Goal: Information Seeking & Learning: Compare options

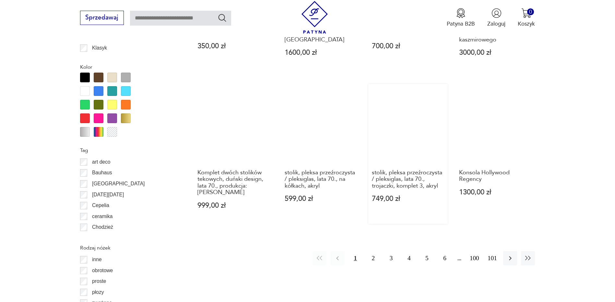
scroll to position [734, 0]
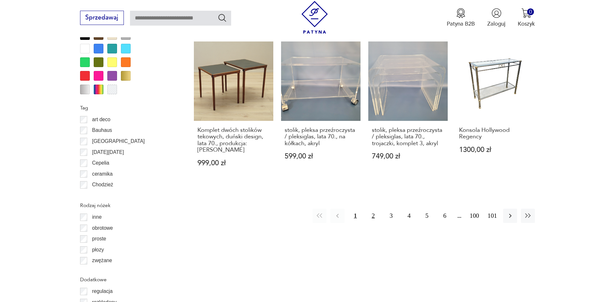
click at [374, 211] on button "2" at bounding box center [373, 216] width 14 height 14
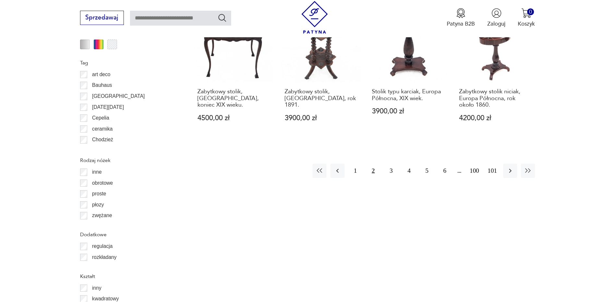
scroll to position [799, 0]
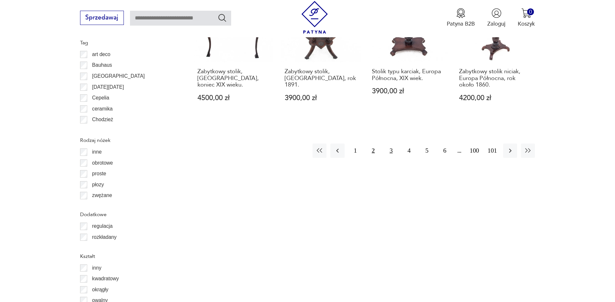
click at [392, 144] on button "3" at bounding box center [391, 151] width 14 height 14
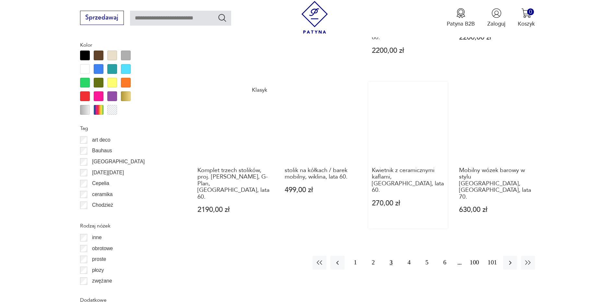
scroll to position [734, 0]
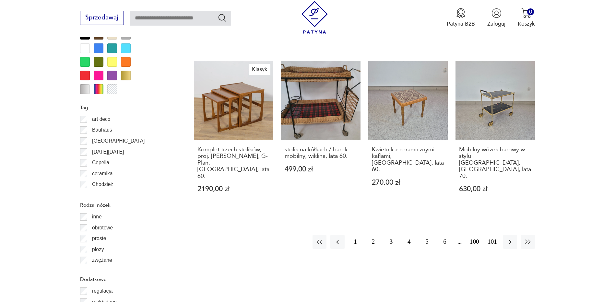
click at [411, 235] on button "4" at bounding box center [409, 242] width 14 height 14
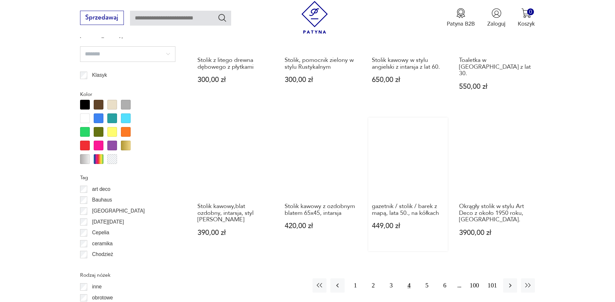
scroll to position [702, 0]
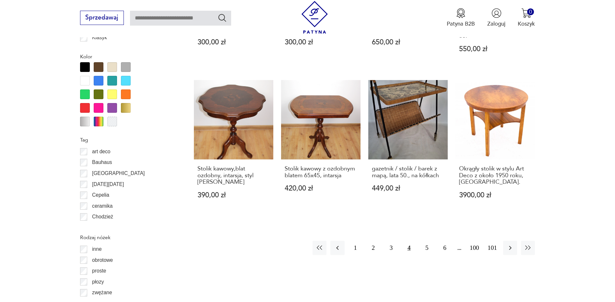
click at [408, 241] on button "4" at bounding box center [409, 248] width 14 height 14
click at [425, 241] on button "5" at bounding box center [427, 248] width 14 height 14
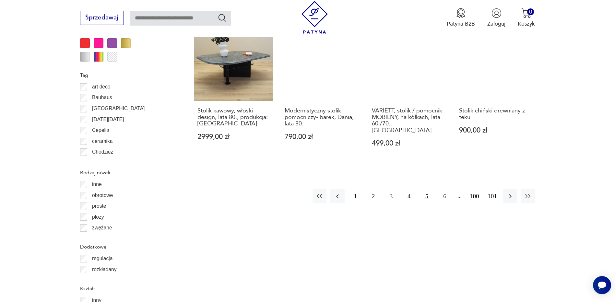
scroll to position [799, 0]
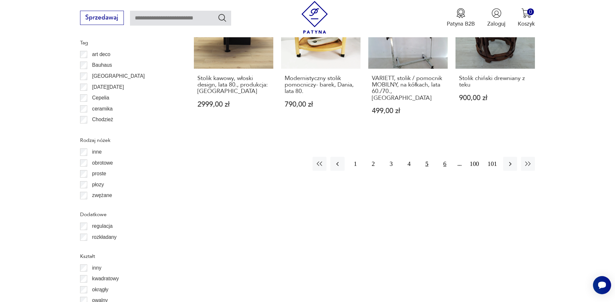
click at [442, 157] on button "6" at bounding box center [445, 164] width 14 height 14
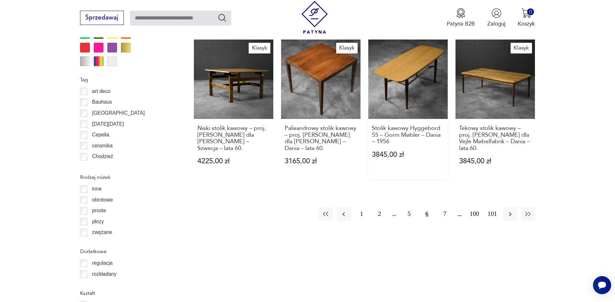
scroll to position [832, 0]
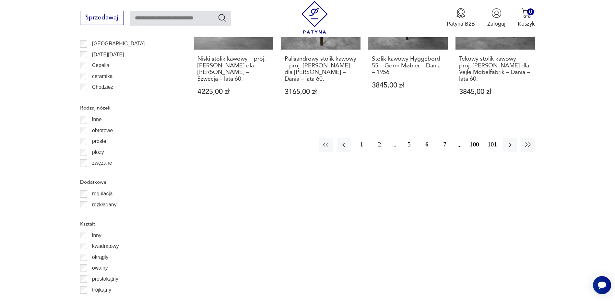
click at [442, 138] on button "7" at bounding box center [445, 145] width 14 height 14
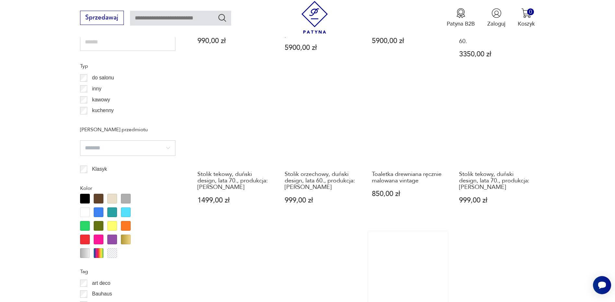
scroll to position [734, 0]
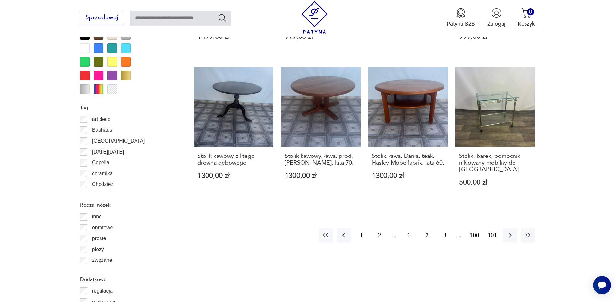
click at [445, 228] on button "8" at bounding box center [445, 235] width 14 height 14
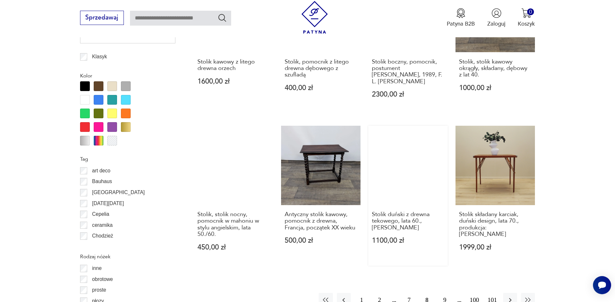
scroll to position [702, 0]
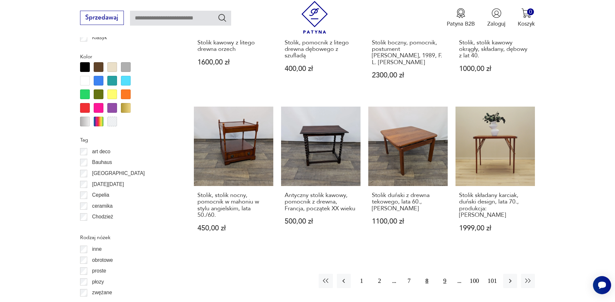
click at [445, 274] on button "9" at bounding box center [445, 281] width 14 height 14
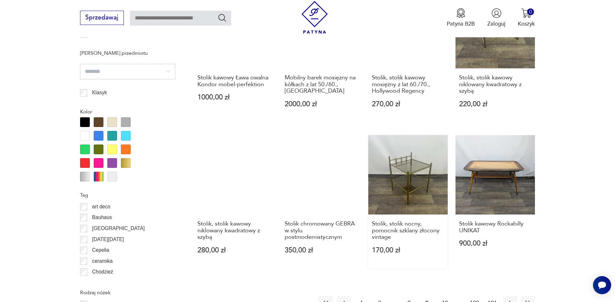
scroll to position [670, 0]
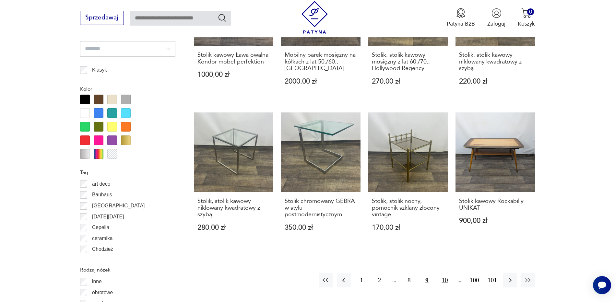
click at [443, 273] on button "10" at bounding box center [445, 280] width 14 height 14
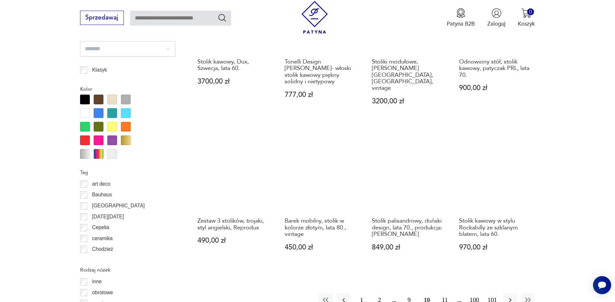
scroll to position [864, 0]
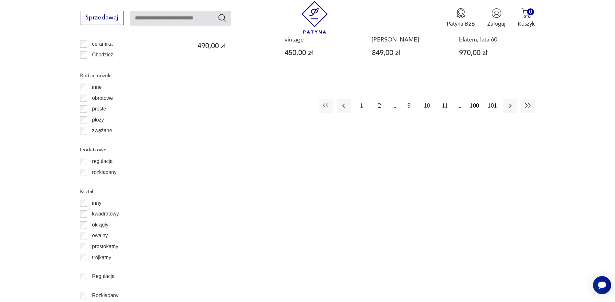
click at [445, 99] on button "11" at bounding box center [445, 106] width 14 height 14
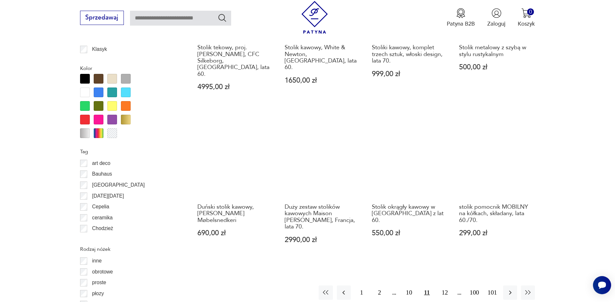
scroll to position [702, 0]
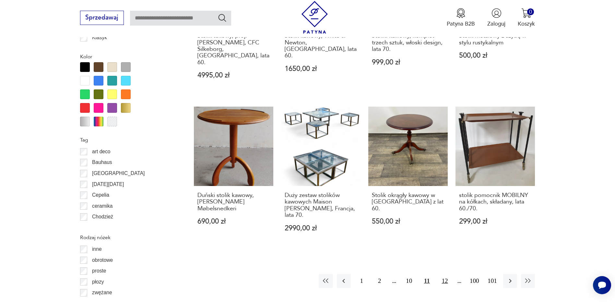
click at [442, 274] on button "12" at bounding box center [445, 281] width 14 height 14
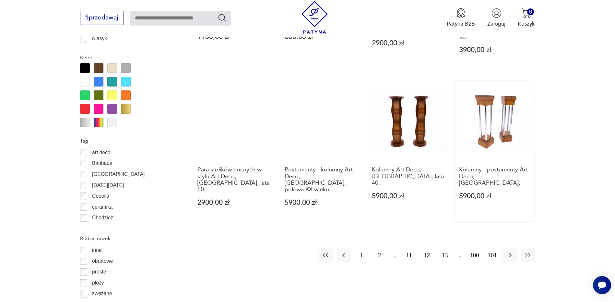
scroll to position [702, 0]
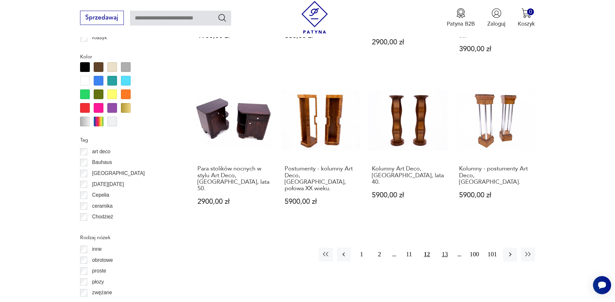
click at [446, 248] on button "13" at bounding box center [445, 255] width 14 height 14
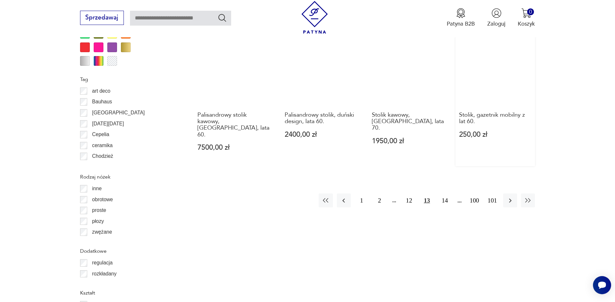
scroll to position [767, 0]
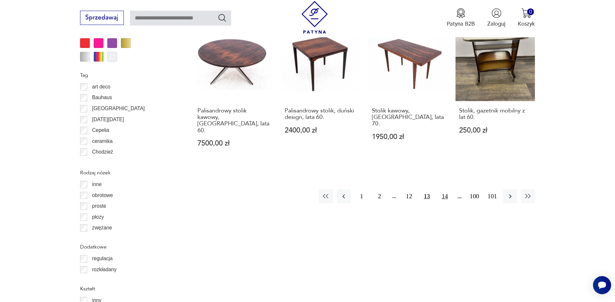
click at [445, 189] on button "14" at bounding box center [445, 196] width 14 height 14
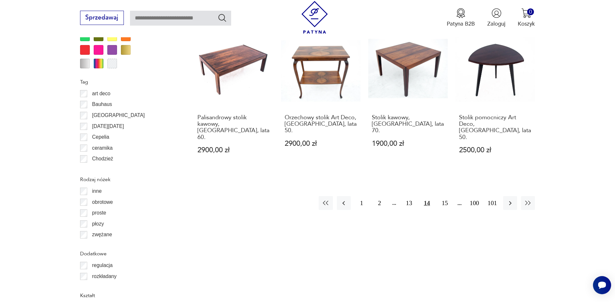
scroll to position [767, 0]
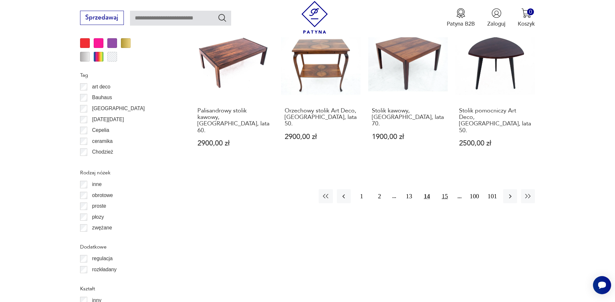
click at [446, 189] on button "15" at bounding box center [445, 196] width 14 height 14
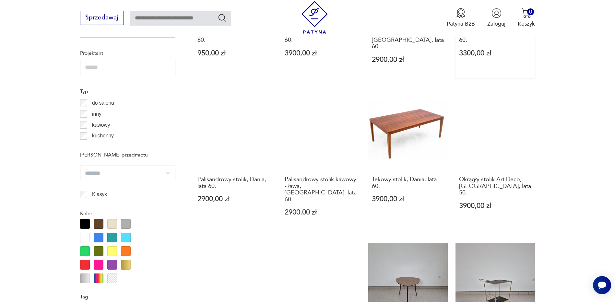
scroll to position [670, 0]
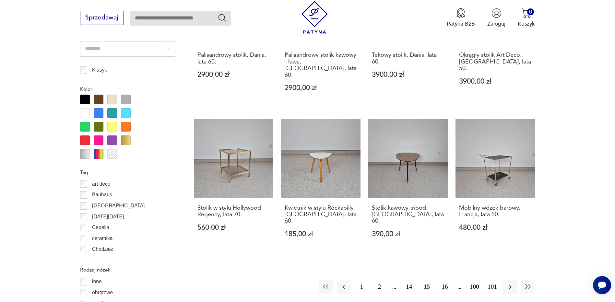
click at [446, 280] on button "16" at bounding box center [445, 287] width 14 height 14
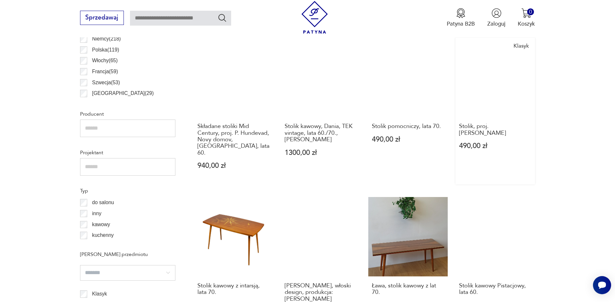
scroll to position [475, 0]
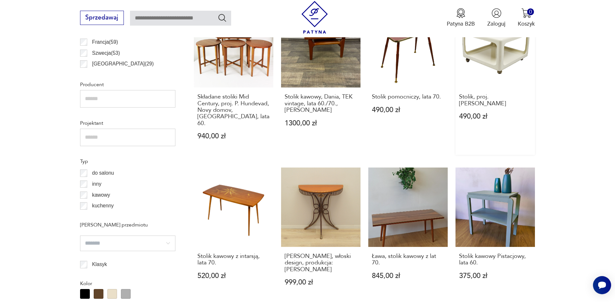
click at [490, 55] on link "Klasyk Stolik, proj. [PERSON_NAME] 490,00 zł" at bounding box center [494, 81] width 79 height 147
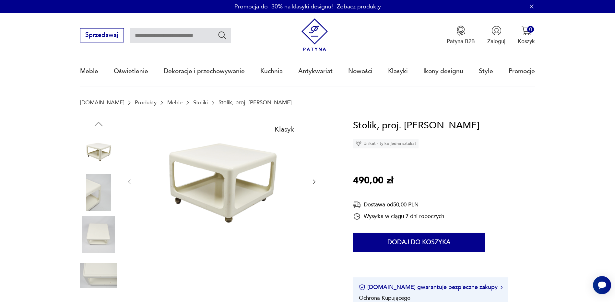
click at [315, 183] on icon "button" at bounding box center [314, 182] width 6 height 6
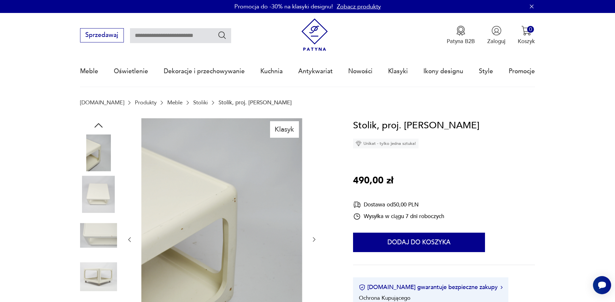
click at [314, 240] on icon "button" at bounding box center [314, 239] width 6 height 6
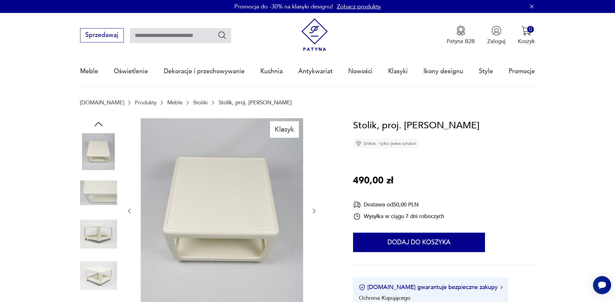
click at [312, 210] on icon "button" at bounding box center [314, 211] width 6 height 6
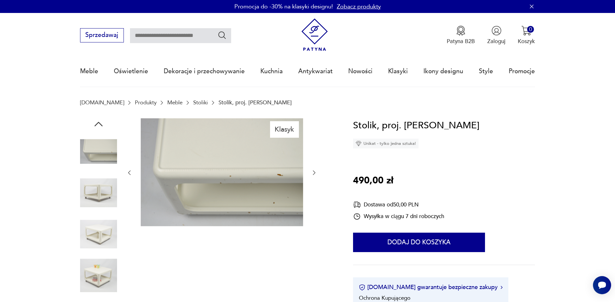
click at [313, 170] on icon "button" at bounding box center [314, 172] width 6 height 6
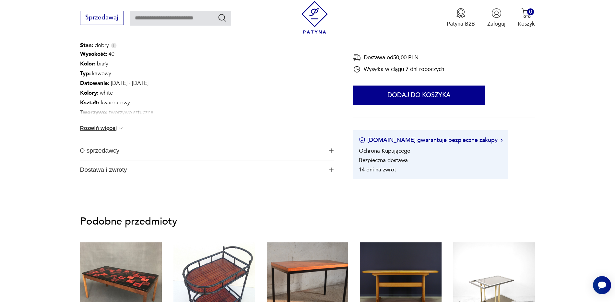
scroll to position [421, 0]
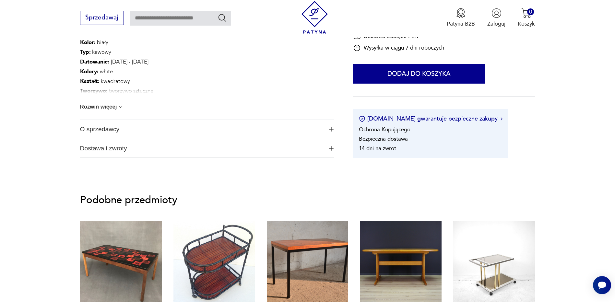
click at [333, 128] on img "button" at bounding box center [331, 129] width 5 height 5
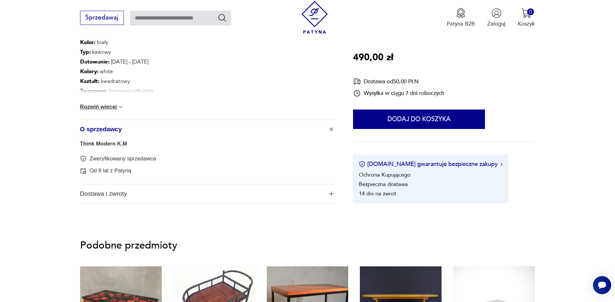
click at [331, 193] on img "button" at bounding box center [331, 194] width 5 height 5
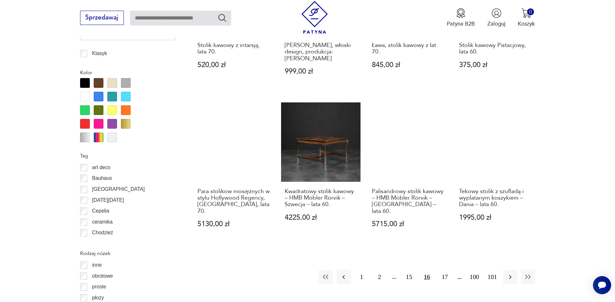
scroll to position [709, 0]
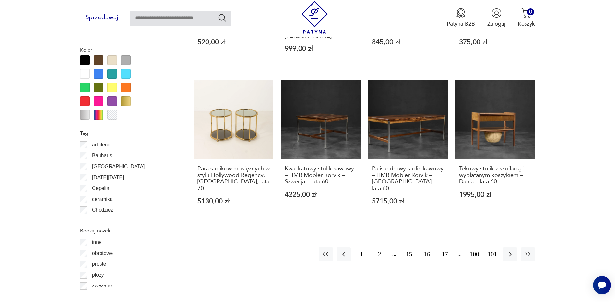
click at [444, 247] on button "17" at bounding box center [445, 254] width 14 height 14
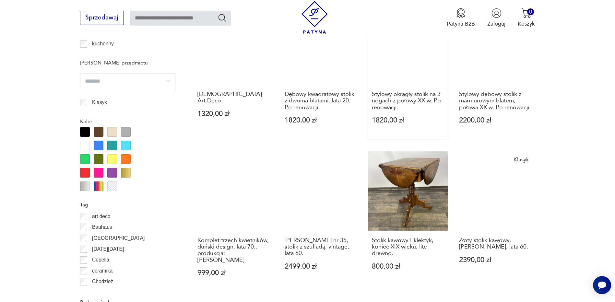
scroll to position [702, 0]
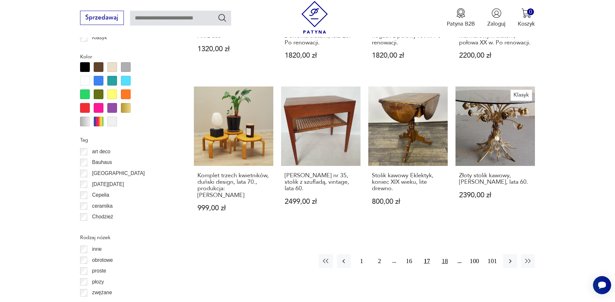
click at [446, 254] on button "18" at bounding box center [445, 261] width 14 height 14
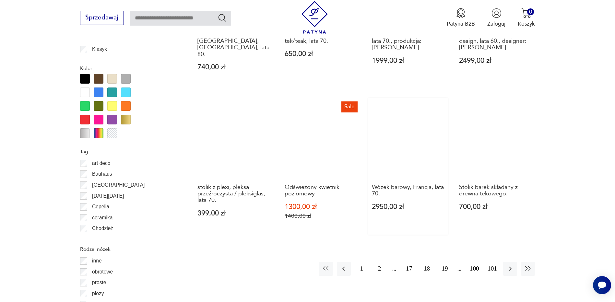
scroll to position [702, 0]
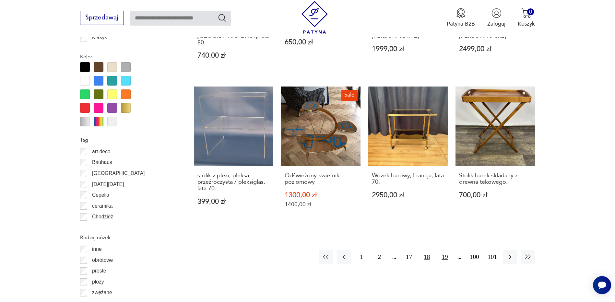
click at [443, 250] on button "19" at bounding box center [445, 257] width 14 height 14
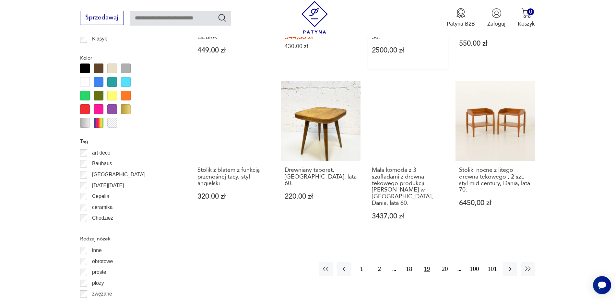
scroll to position [702, 0]
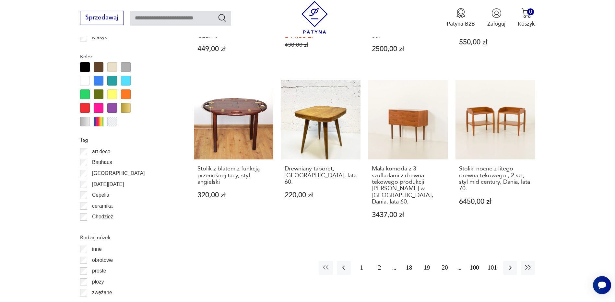
click at [447, 261] on button "20" at bounding box center [445, 268] width 14 height 14
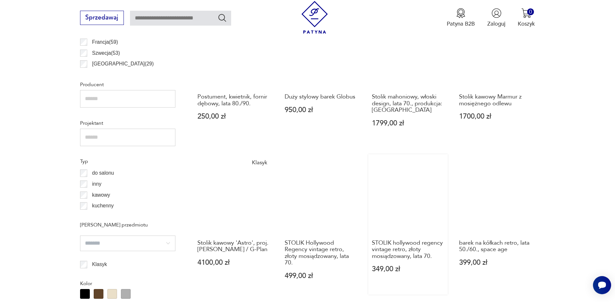
scroll to position [734, 0]
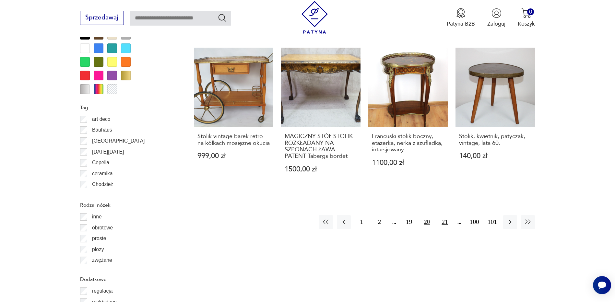
click at [443, 225] on button "21" at bounding box center [445, 222] width 14 height 14
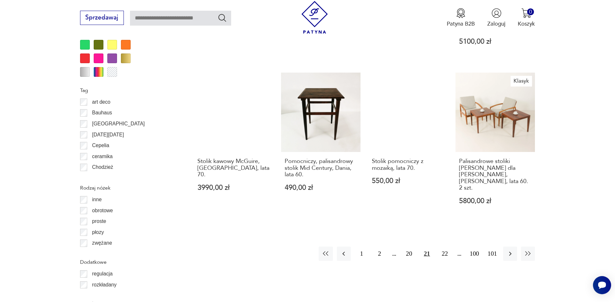
scroll to position [767, 0]
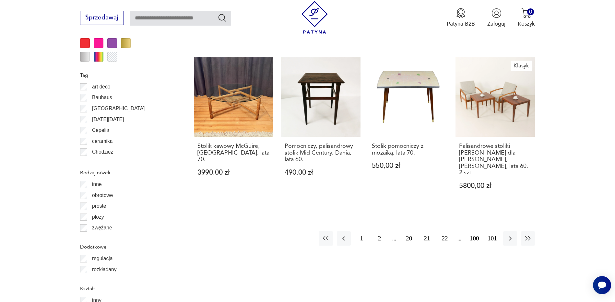
click at [447, 231] on button "22" at bounding box center [445, 238] width 14 height 14
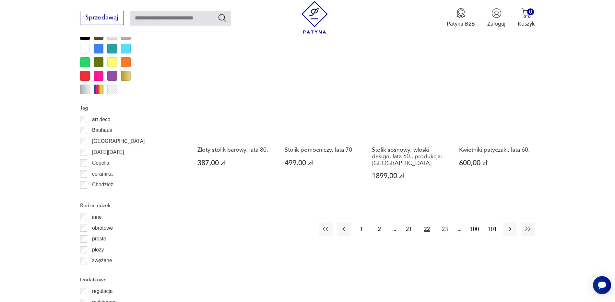
scroll to position [734, 0]
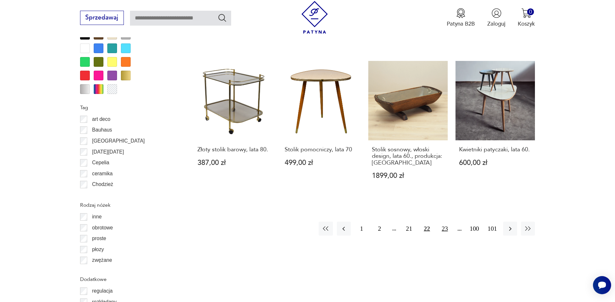
click at [443, 222] on button "23" at bounding box center [445, 229] width 14 height 14
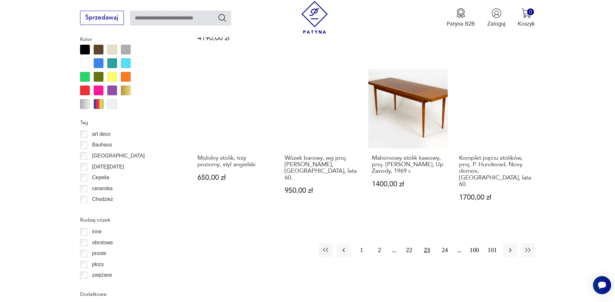
scroll to position [767, 0]
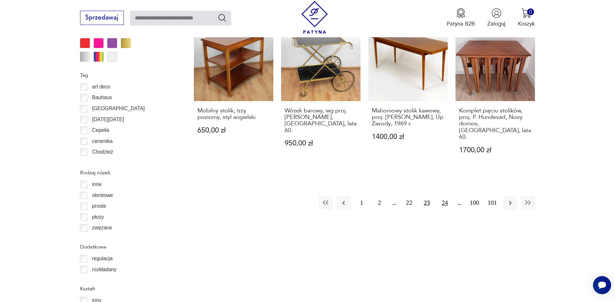
click at [447, 196] on button "24" at bounding box center [445, 203] width 14 height 14
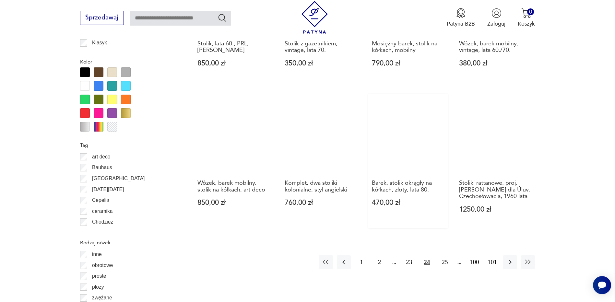
scroll to position [767, 0]
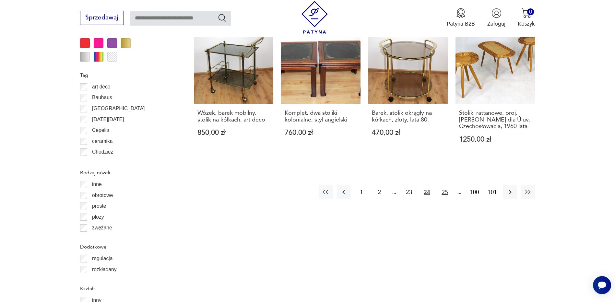
click at [445, 185] on button "25" at bounding box center [445, 192] width 14 height 14
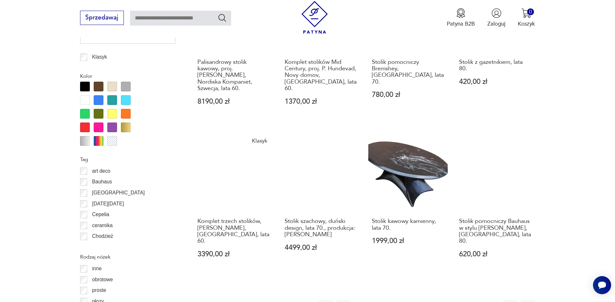
scroll to position [702, 0]
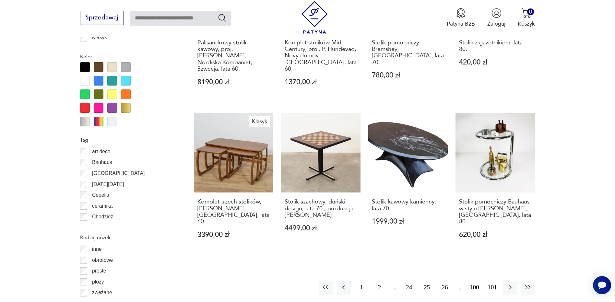
click at [444, 281] on button "26" at bounding box center [445, 288] width 14 height 14
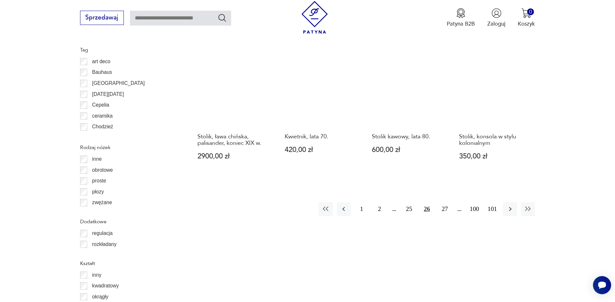
scroll to position [799, 0]
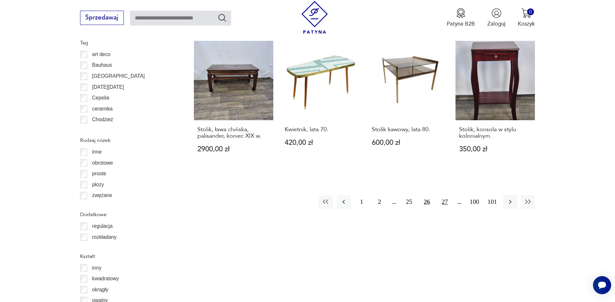
click at [442, 195] on button "27" at bounding box center [445, 202] width 14 height 14
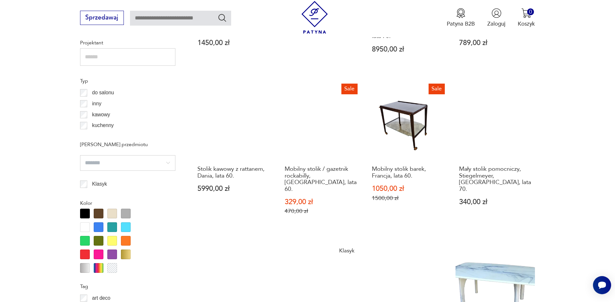
scroll to position [734, 0]
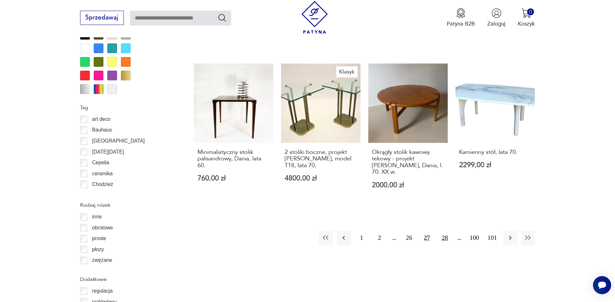
click at [443, 231] on button "28" at bounding box center [445, 238] width 14 height 14
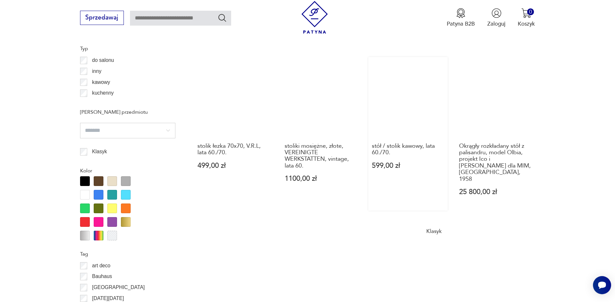
scroll to position [702, 0]
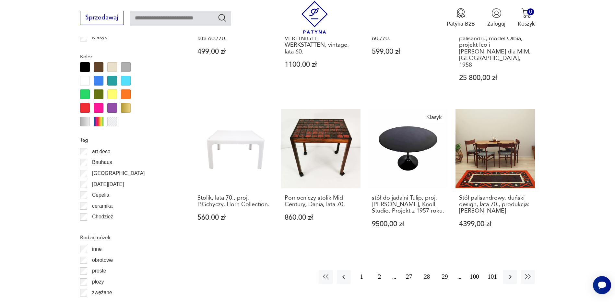
click at [412, 270] on button "27" at bounding box center [409, 277] width 14 height 14
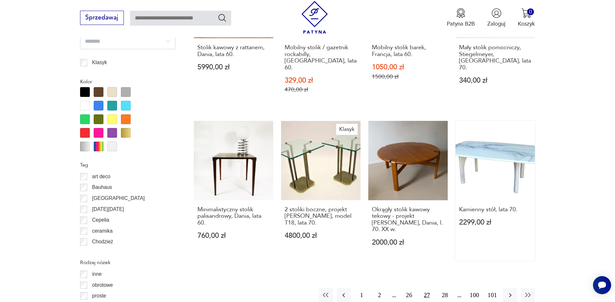
scroll to position [734, 0]
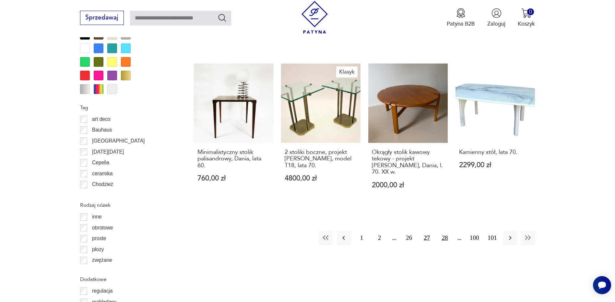
click at [444, 231] on button "28" at bounding box center [445, 238] width 14 height 14
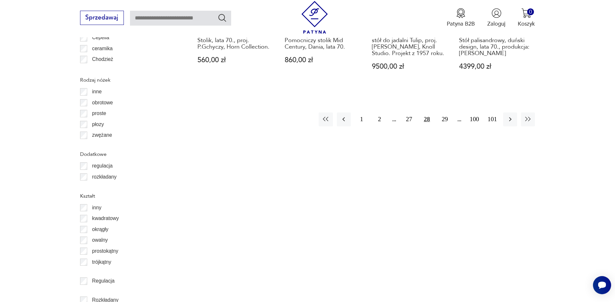
scroll to position [864, 0]
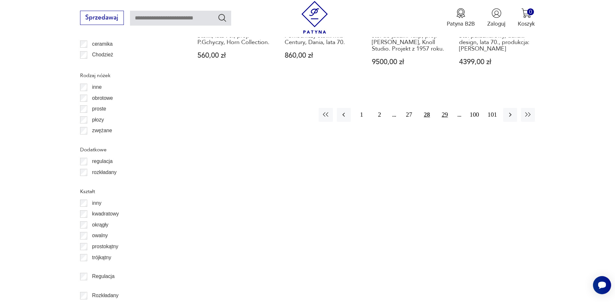
click at [443, 108] on button "29" at bounding box center [445, 115] width 14 height 14
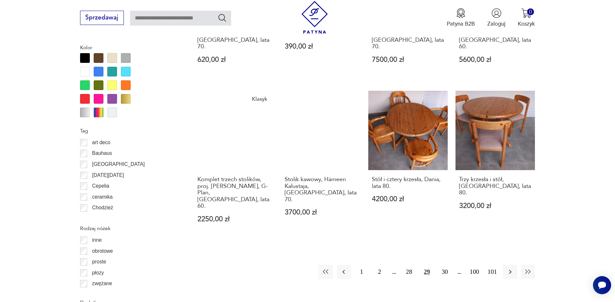
scroll to position [734, 0]
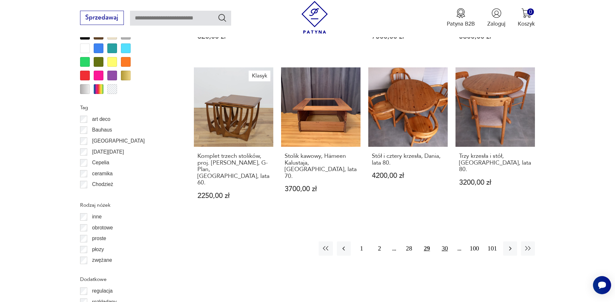
click at [445, 241] on button "30" at bounding box center [445, 248] width 14 height 14
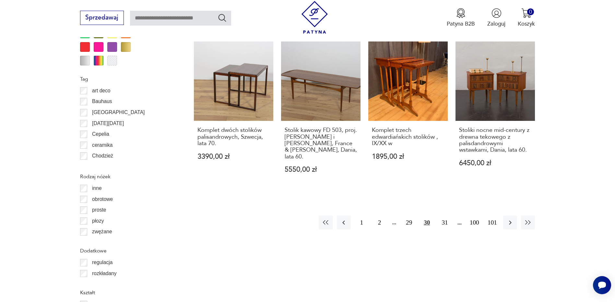
scroll to position [767, 0]
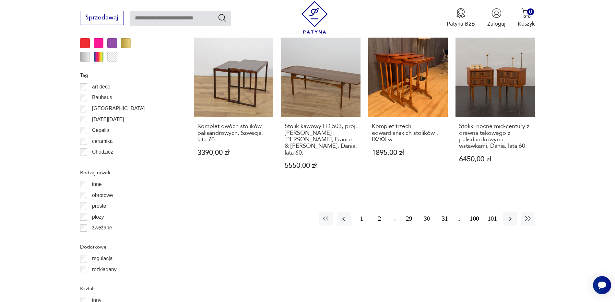
click at [442, 212] on button "31" at bounding box center [445, 219] width 14 height 14
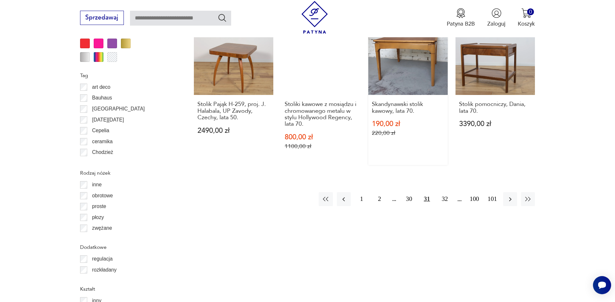
scroll to position [767, 0]
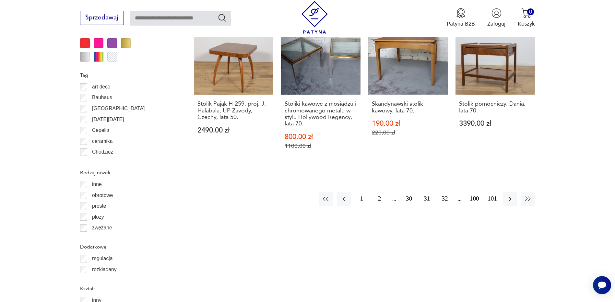
click at [445, 195] on button "32" at bounding box center [445, 199] width 14 height 14
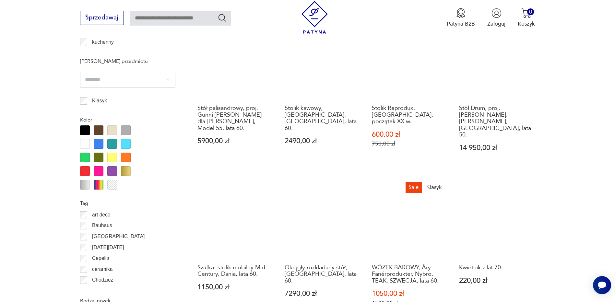
scroll to position [637, 0]
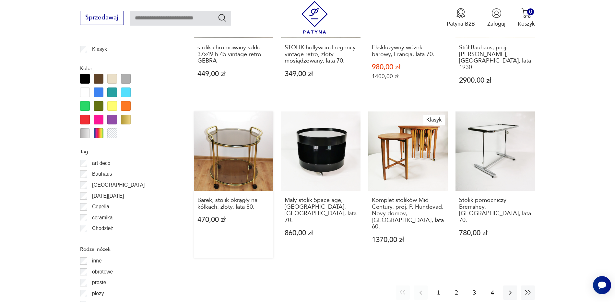
scroll to position [702, 0]
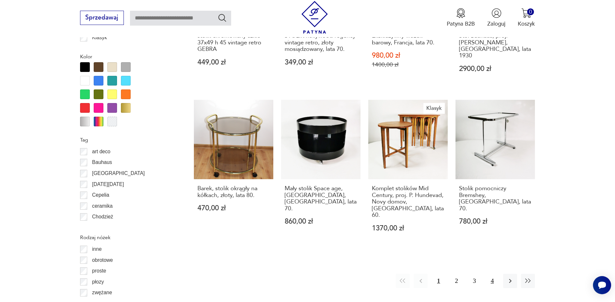
click at [491, 274] on button "4" at bounding box center [492, 281] width 14 height 14
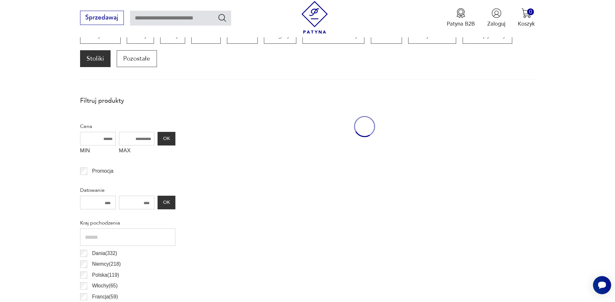
scroll to position [216, 0]
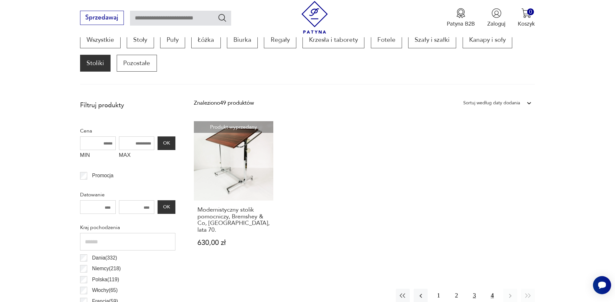
click at [473, 289] on button "3" at bounding box center [474, 296] width 14 height 14
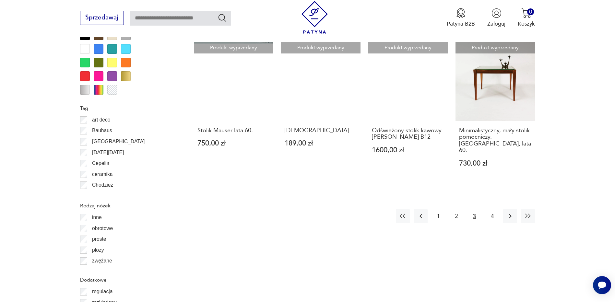
scroll to position [734, 0]
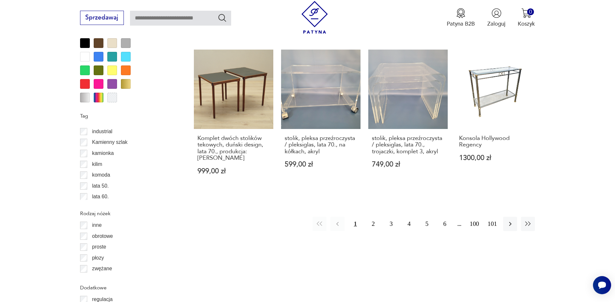
scroll to position [207, 0]
click at [99, 130] on p "Kamienny szlak" at bounding box center [109, 129] width 35 height 8
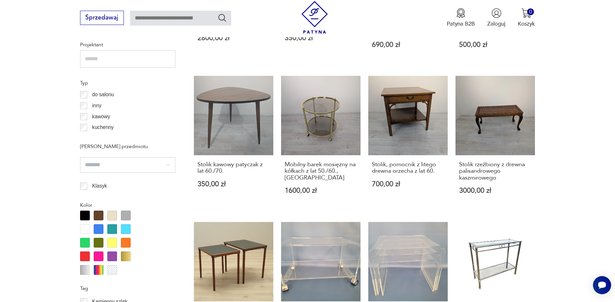
click at [84, 141] on div "Filtruj produkty Cena MIN MAX OK Promocja Datowanie OK Kraj pochodzenia Hiszpan…" at bounding box center [127, 290] width 95 height 1054
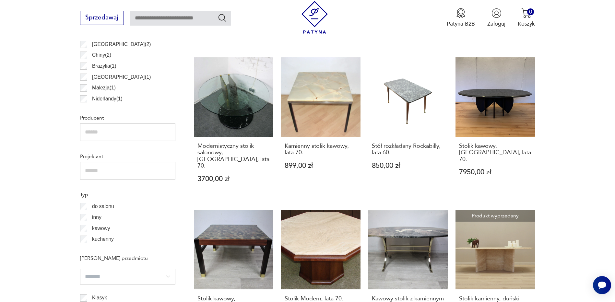
scroll to position [443, 0]
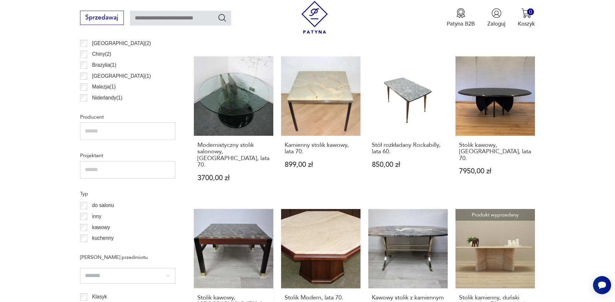
click at [228, 225] on link "Stolik kawowy, Dania, lata 60. 1800,00 zł" at bounding box center [233, 276] width 79 height 134
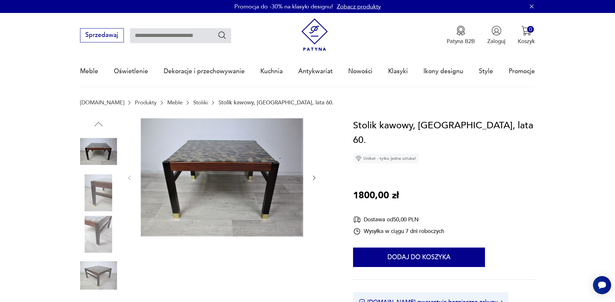
click at [315, 176] on icon "button" at bounding box center [314, 178] width 6 height 6
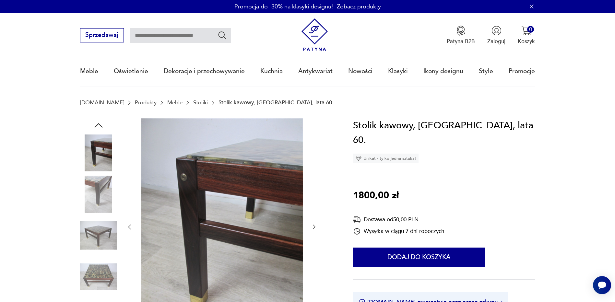
click at [315, 176] on div at bounding box center [221, 227] width 191 height 218
click at [312, 227] on icon "button" at bounding box center [314, 227] width 6 height 6
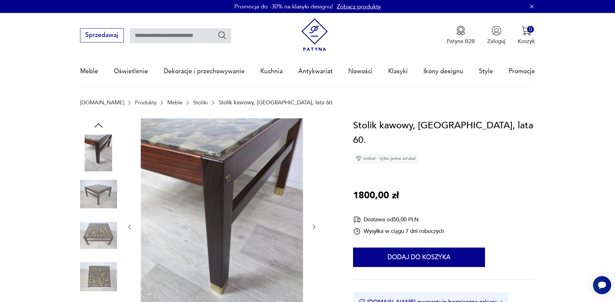
click at [312, 226] on icon "button" at bounding box center [314, 227] width 6 height 6
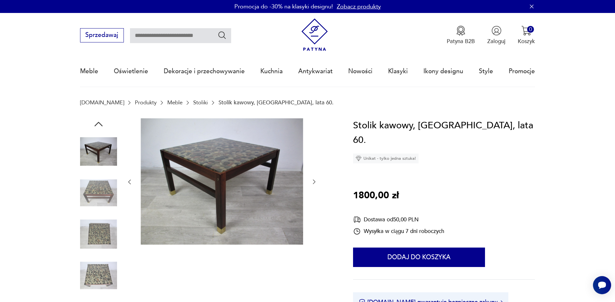
click at [312, 226] on div at bounding box center [221, 182] width 191 height 128
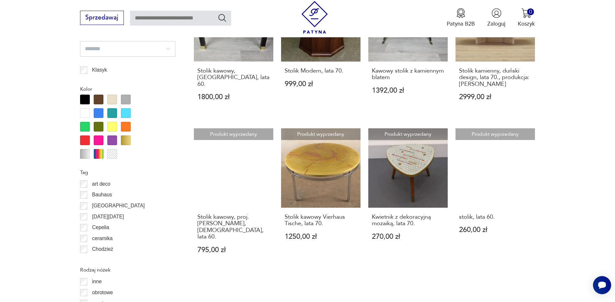
scroll to position [702, 0]
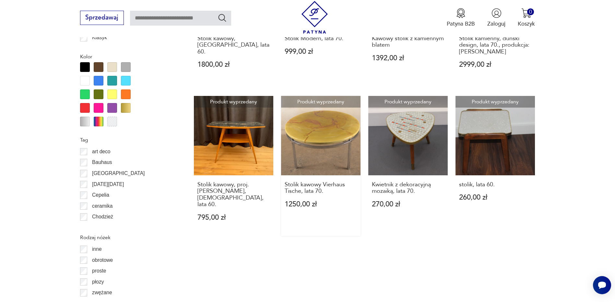
click at [323, 139] on link "Produkt wyprzedany Stolik kawowy Vierhaus Tische, lata 70. 1250,00 zł" at bounding box center [320, 166] width 79 height 140
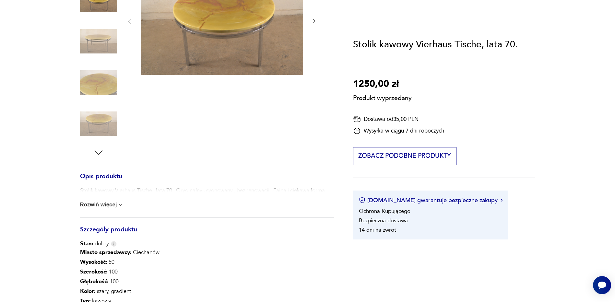
scroll to position [259, 0]
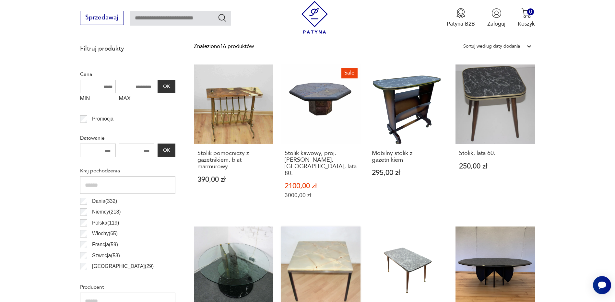
scroll to position [223, 0]
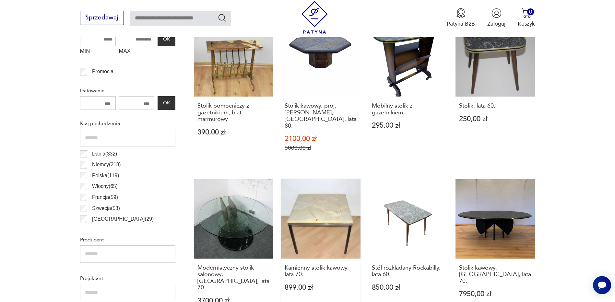
click at [316, 198] on link "Kamienny stolik kawowy, lata 70. 899,00 zł" at bounding box center [320, 249] width 79 height 140
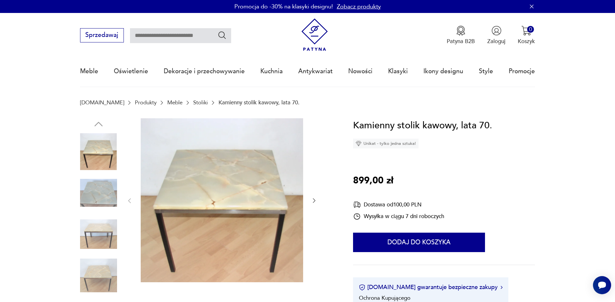
click at [107, 196] on img at bounding box center [98, 192] width 37 height 37
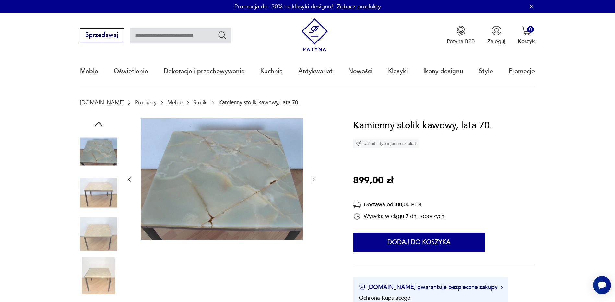
click at [106, 220] on img at bounding box center [98, 234] width 37 height 37
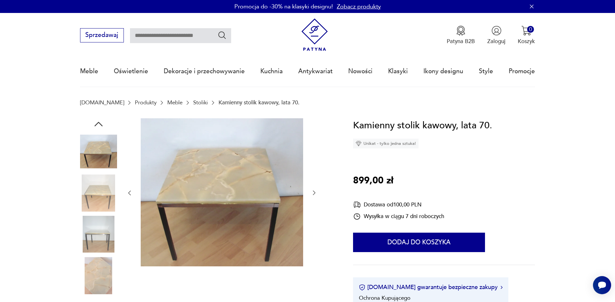
click at [97, 247] on img at bounding box center [98, 234] width 37 height 37
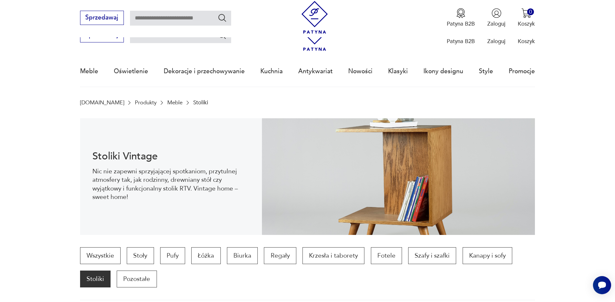
scroll to position [320, 0]
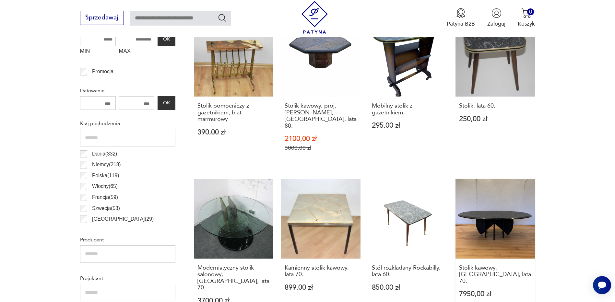
click at [512, 225] on link "Stolik kawowy, [GEOGRAPHIC_DATA], lata 70. 7950,00 zł" at bounding box center [494, 249] width 79 height 140
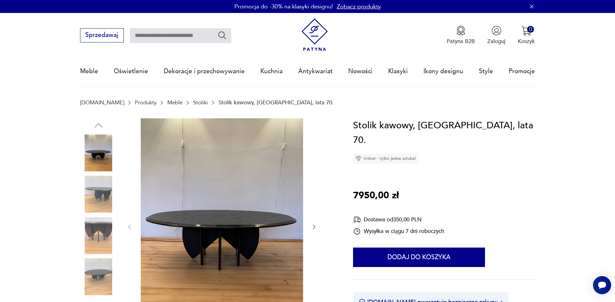
click at [318, 227] on div at bounding box center [207, 227] width 254 height 218
click at [315, 228] on icon "button" at bounding box center [314, 227] width 6 height 6
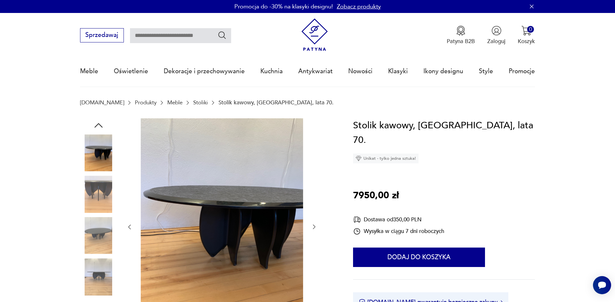
click at [315, 228] on icon "button" at bounding box center [314, 227] width 6 height 6
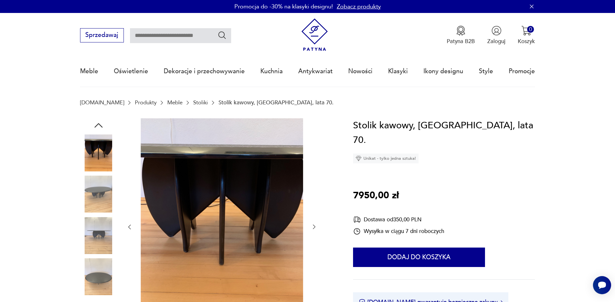
click at [315, 228] on icon "button" at bounding box center [314, 227] width 6 height 6
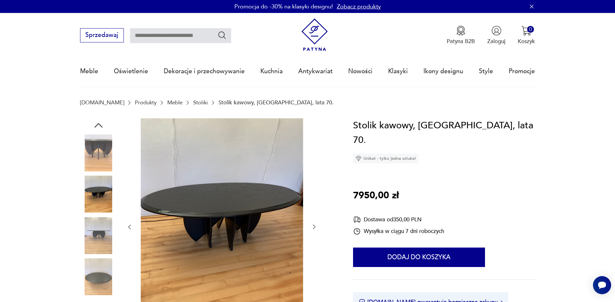
click at [315, 228] on icon "button" at bounding box center [314, 227] width 6 height 6
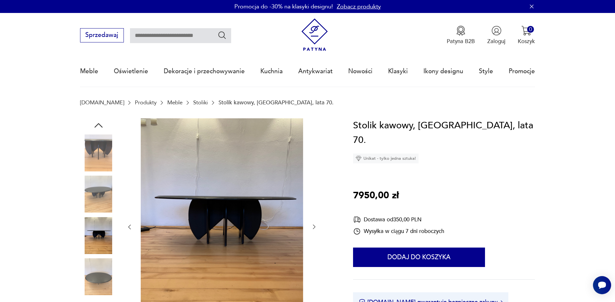
click at [315, 228] on icon "button" at bounding box center [314, 227] width 6 height 6
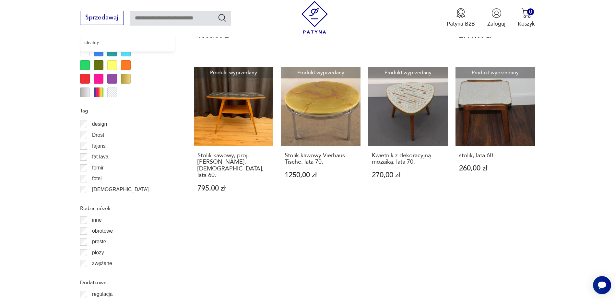
scroll to position [194, 0]
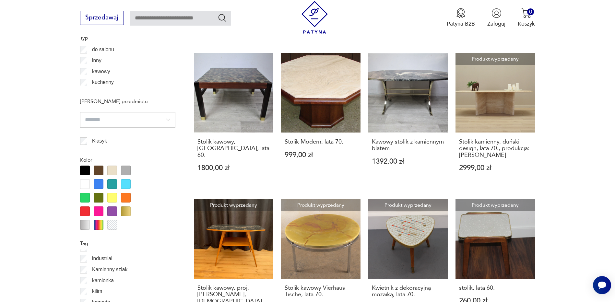
click at [82, 139] on div "Filtruj produkty Cena MIN MAX OK Promocja Datowanie OK Kraj pochodzenia Dania (…" at bounding box center [127, 245] width 95 height 1054
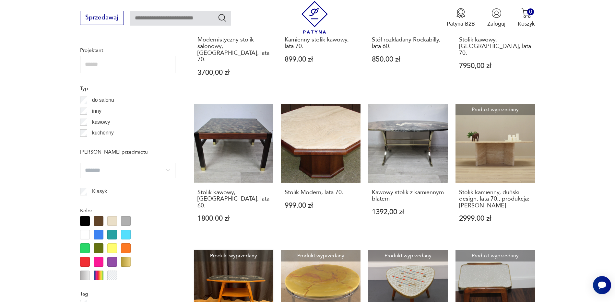
scroll to position [702, 0]
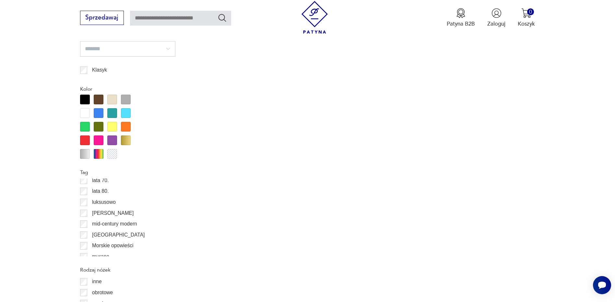
scroll to position [285, 0]
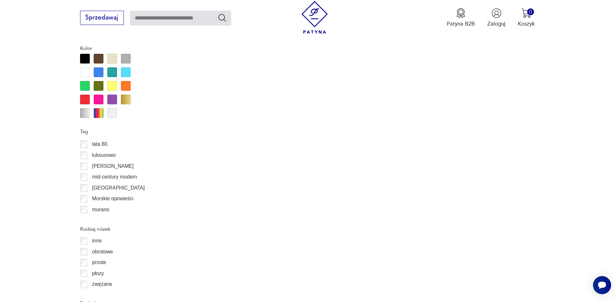
scroll to position [767, 0]
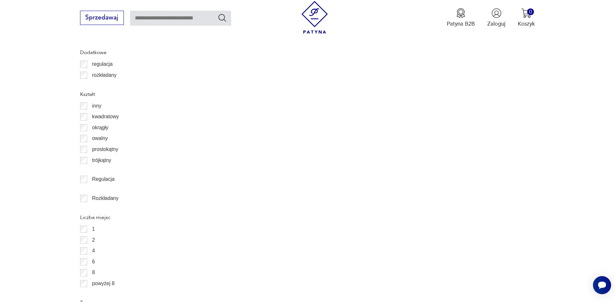
scroll to position [799, 0]
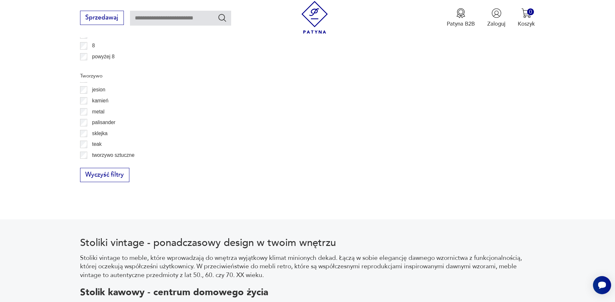
scroll to position [31, 0]
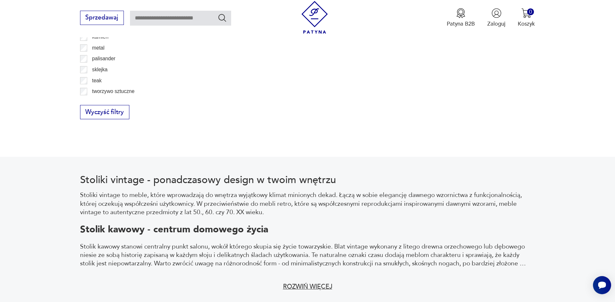
scroll to position [1102, 0]
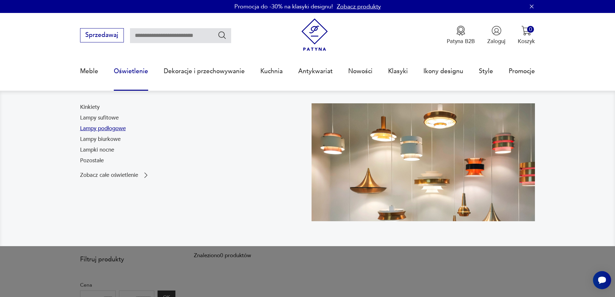
click at [107, 128] on link "Lampy podłogowe" at bounding box center [103, 129] width 46 height 8
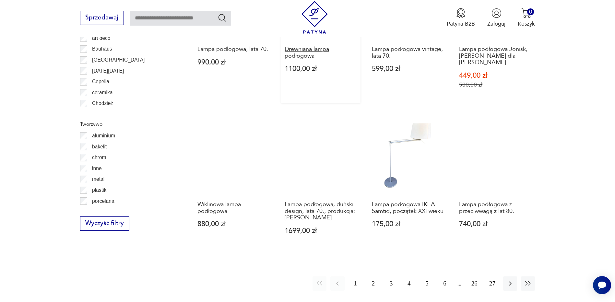
scroll to position [604, 0]
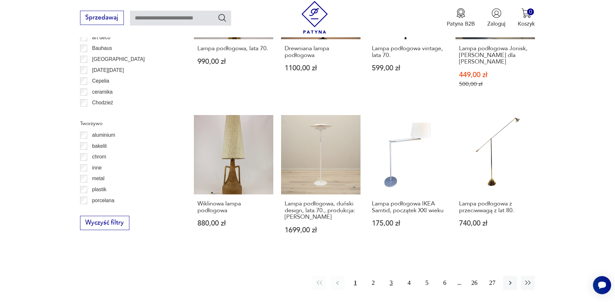
click at [388, 276] on button "3" at bounding box center [391, 283] width 14 height 14
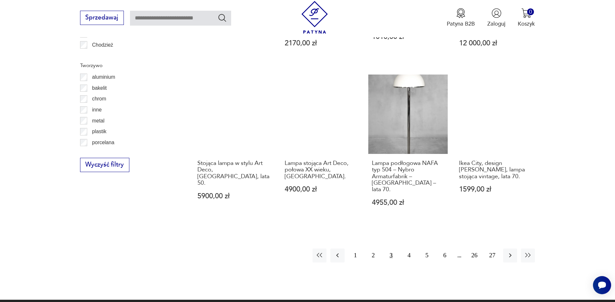
scroll to position [733, 0]
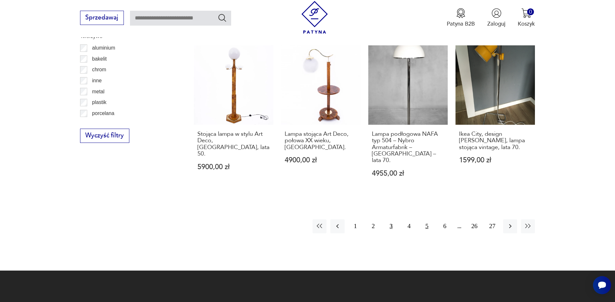
click at [423, 219] on button "5" at bounding box center [427, 226] width 14 height 14
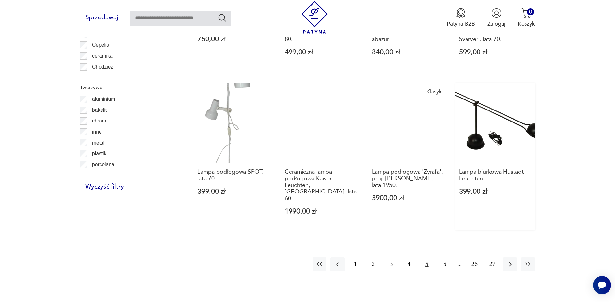
scroll to position [711, 0]
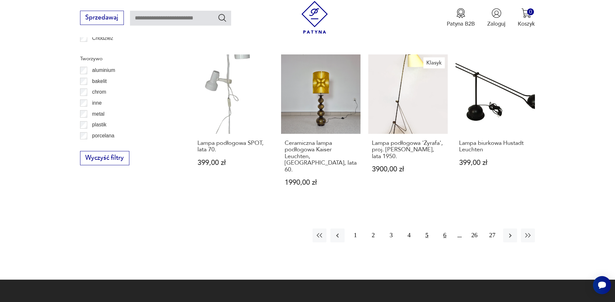
click at [447, 228] on button "6" at bounding box center [445, 235] width 14 height 14
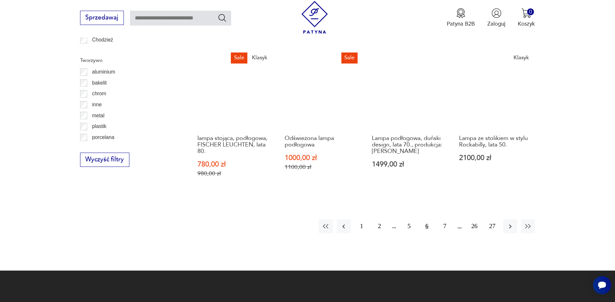
scroll to position [743, 0]
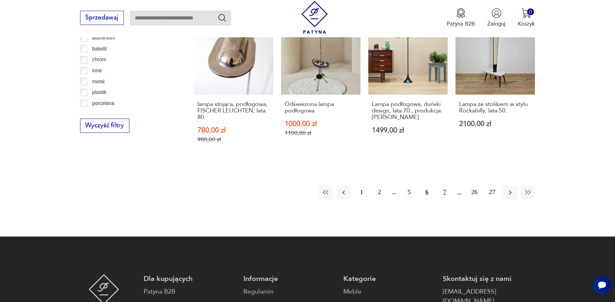
click at [444, 192] on button "7" at bounding box center [445, 192] width 14 height 14
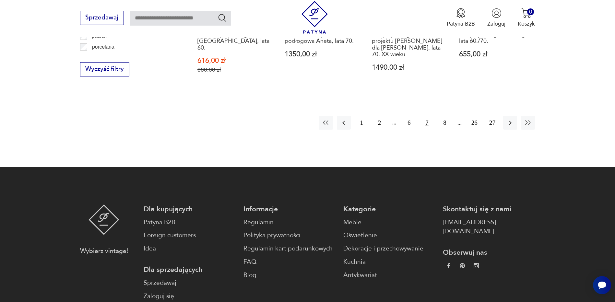
scroll to position [808, 0]
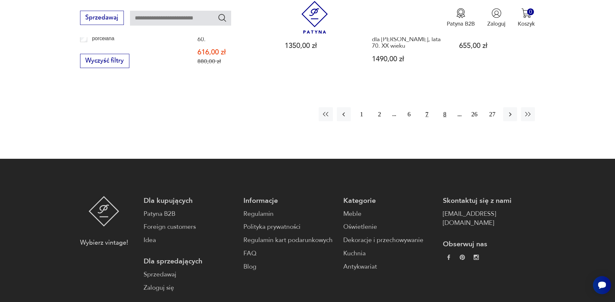
click at [445, 111] on button "8" at bounding box center [445, 114] width 14 height 14
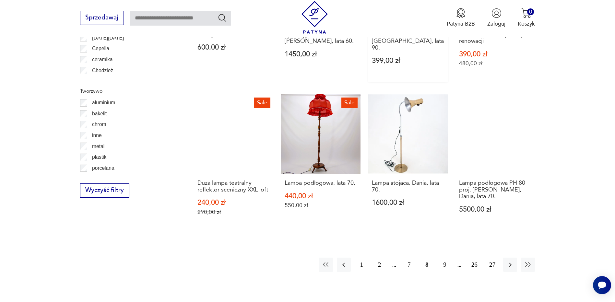
scroll to position [776, 0]
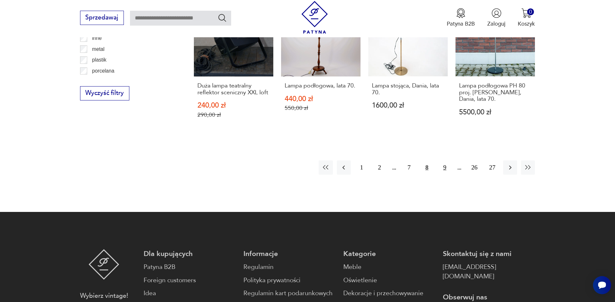
click at [444, 163] on button "9" at bounding box center [445, 167] width 14 height 14
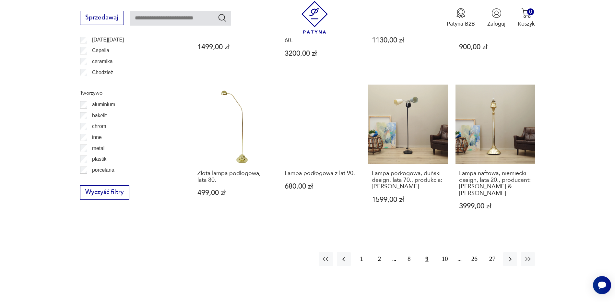
scroll to position [711, 0]
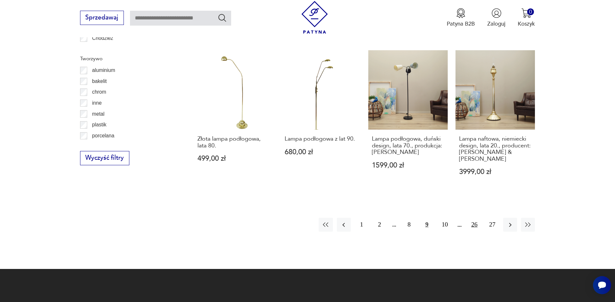
click at [473, 218] on button "26" at bounding box center [474, 225] width 14 height 14
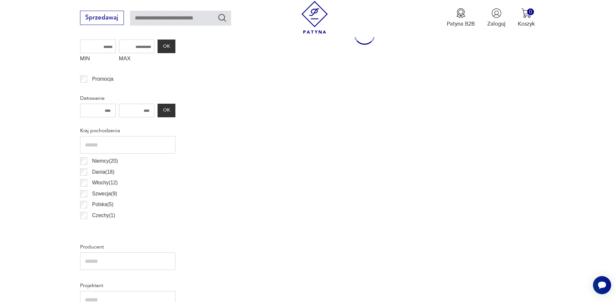
scroll to position [193, 0]
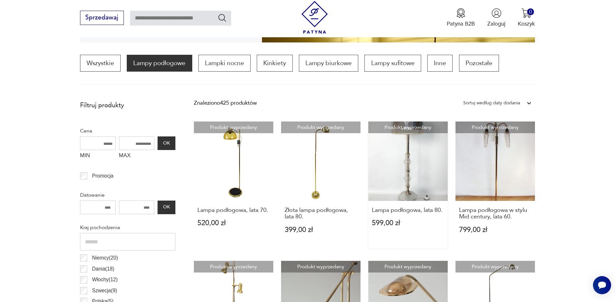
click at [402, 162] on link "Produkt wyprzedany Lampa podłogowa, lata 80. 599,00 zł" at bounding box center [407, 185] width 79 height 127
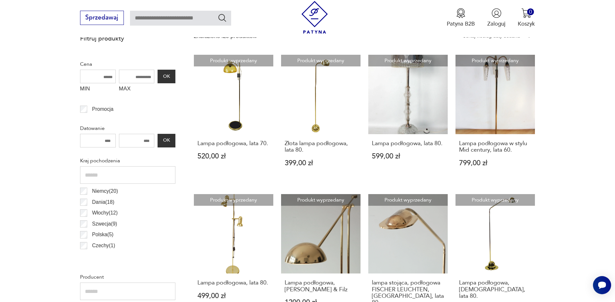
scroll to position [257, 0]
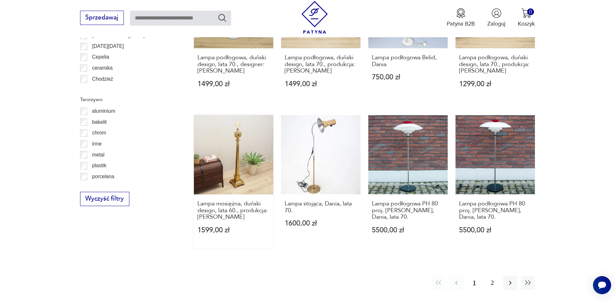
scroll to position [646, 0]
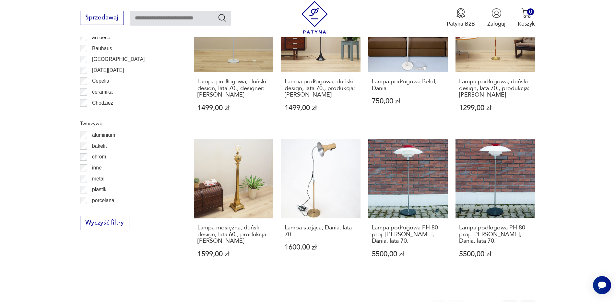
click at [492, 300] on button "2" at bounding box center [492, 307] width 14 height 14
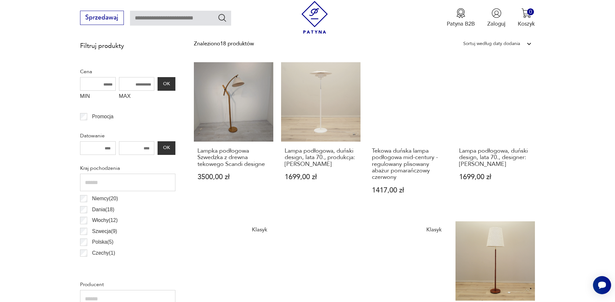
scroll to position [193, 0]
